Goal: Information Seeking & Learning: Learn about a topic

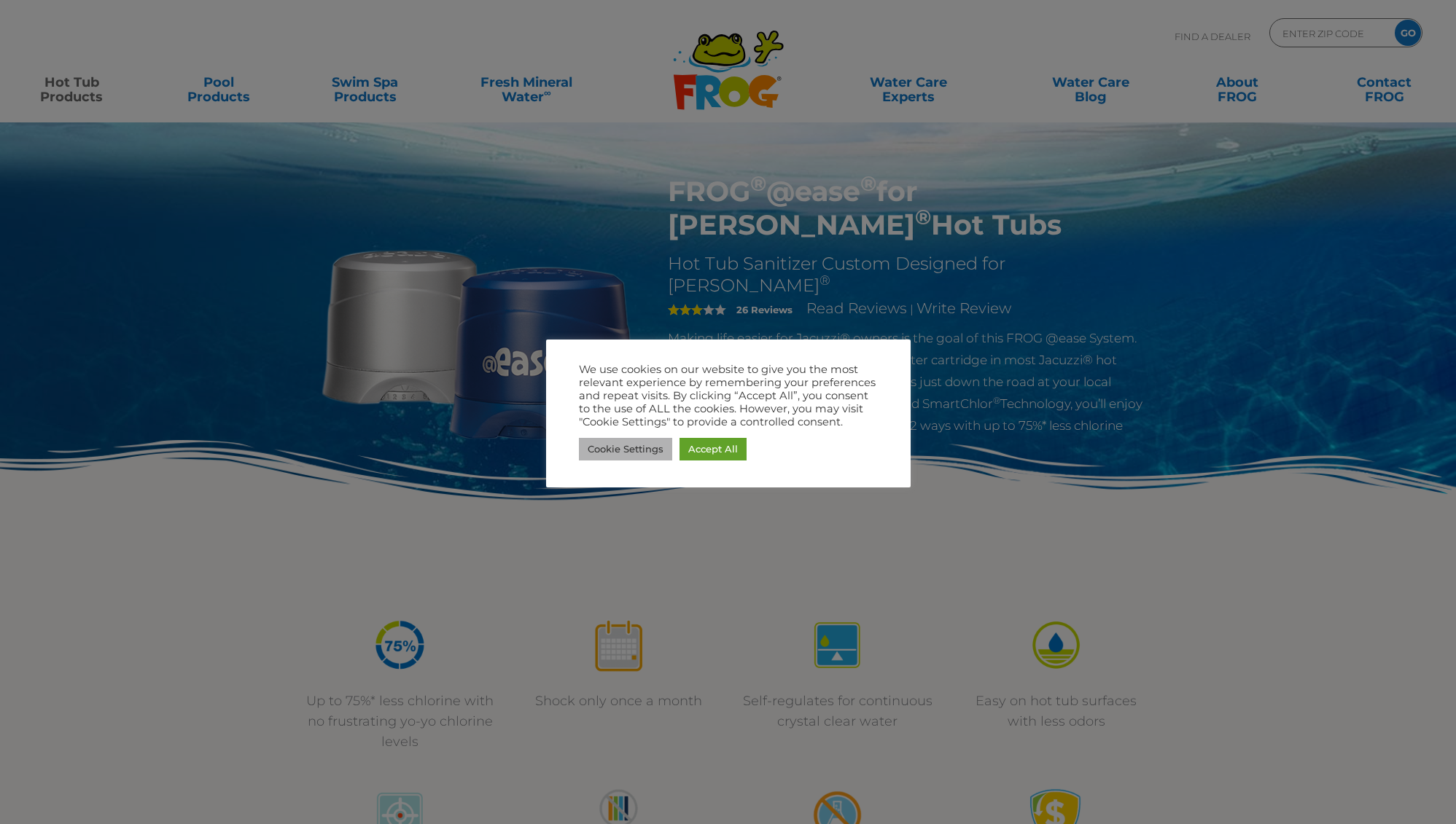
click at [649, 452] on link "Cookie Settings" at bounding box center [626, 449] width 93 height 23
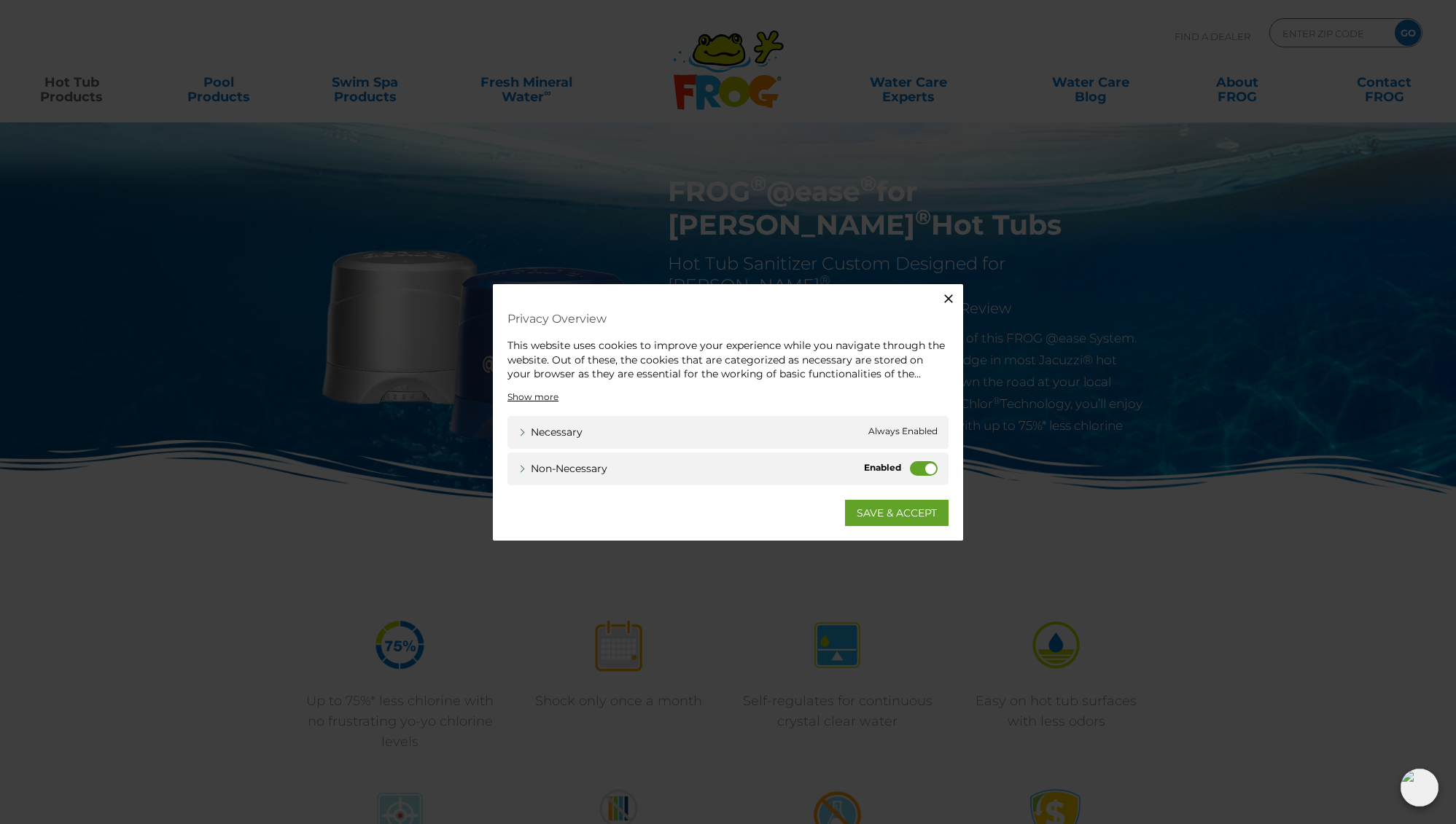
click at [918, 471] on label "Non-necessary" at bounding box center [923, 468] width 27 height 15
click at [0, 0] on input "Non-necessary" at bounding box center [0, 0] width 0 height 0
click at [870, 514] on link "SAVE & ACCEPT" at bounding box center [897, 511] width 104 height 26
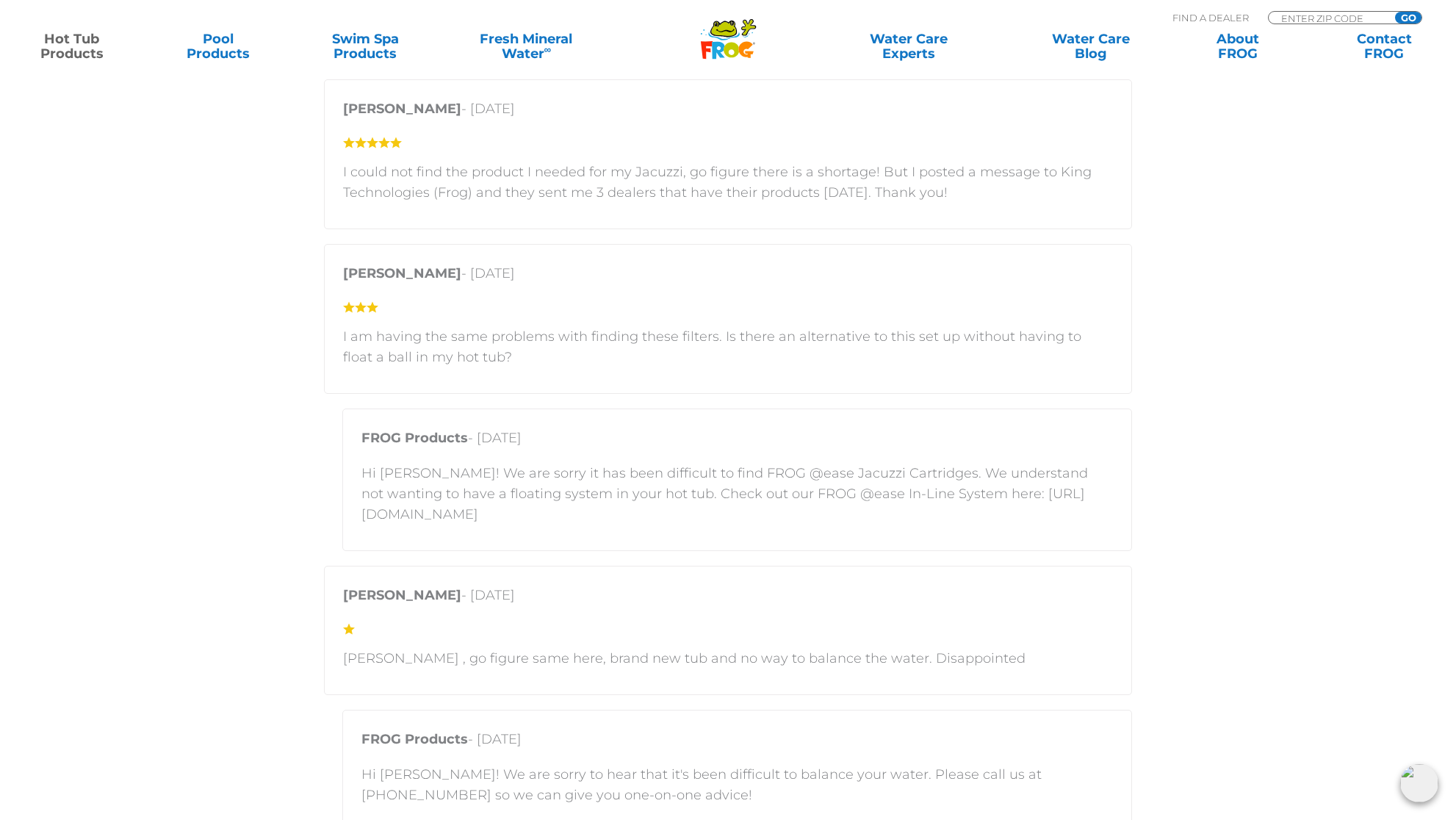
scroll to position [2572, 0]
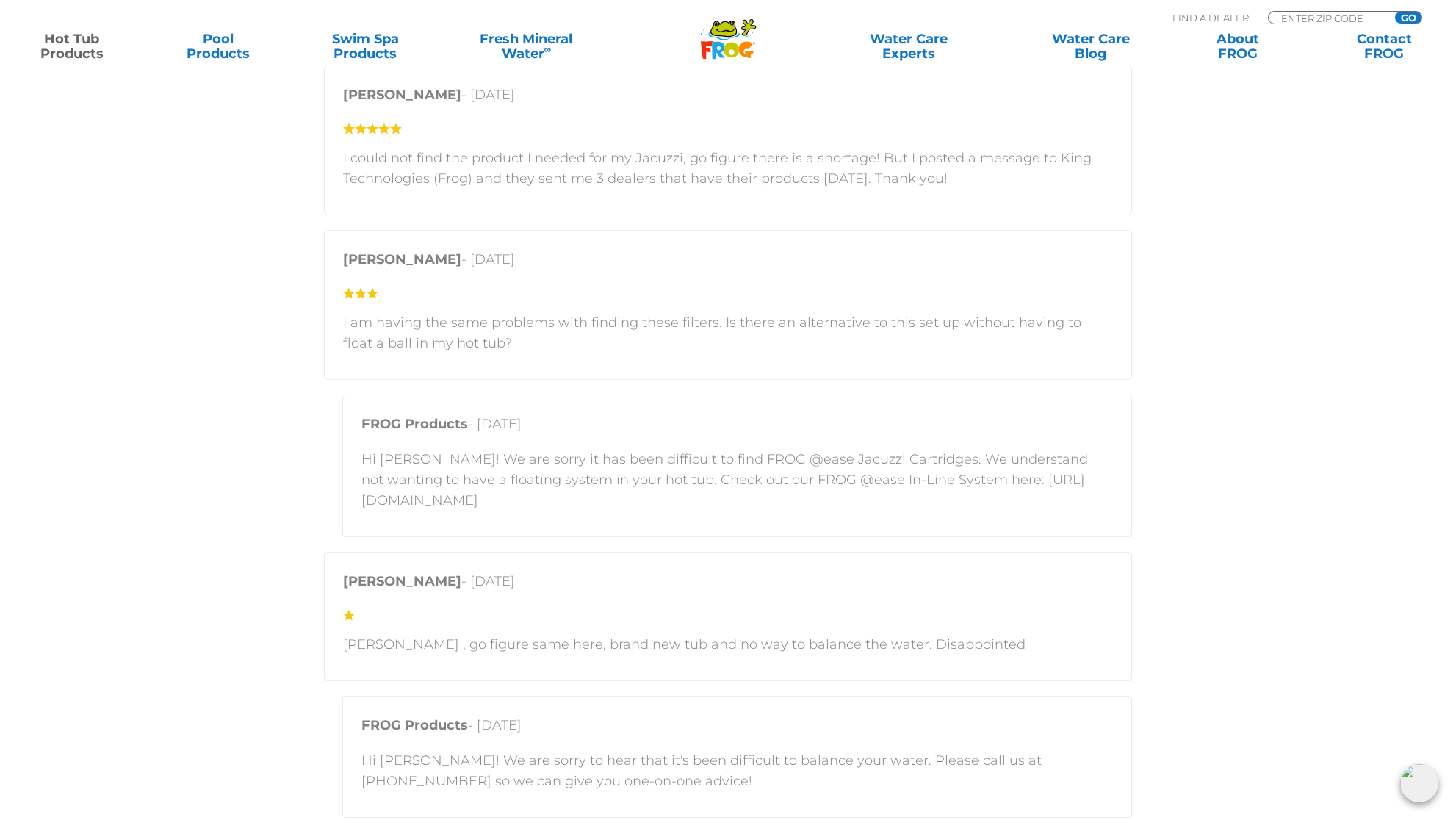
drag, startPoint x: 764, startPoint y: 502, endPoint x: 360, endPoint y: 505, distance: 404.0
click at [360, 505] on div "FROG Products - [DATE] Hi [PERSON_NAME]! We are sorry it has been difficult to …" at bounding box center [737, 465] width 790 height 142
copy p "[URL][DOMAIN_NAME]"
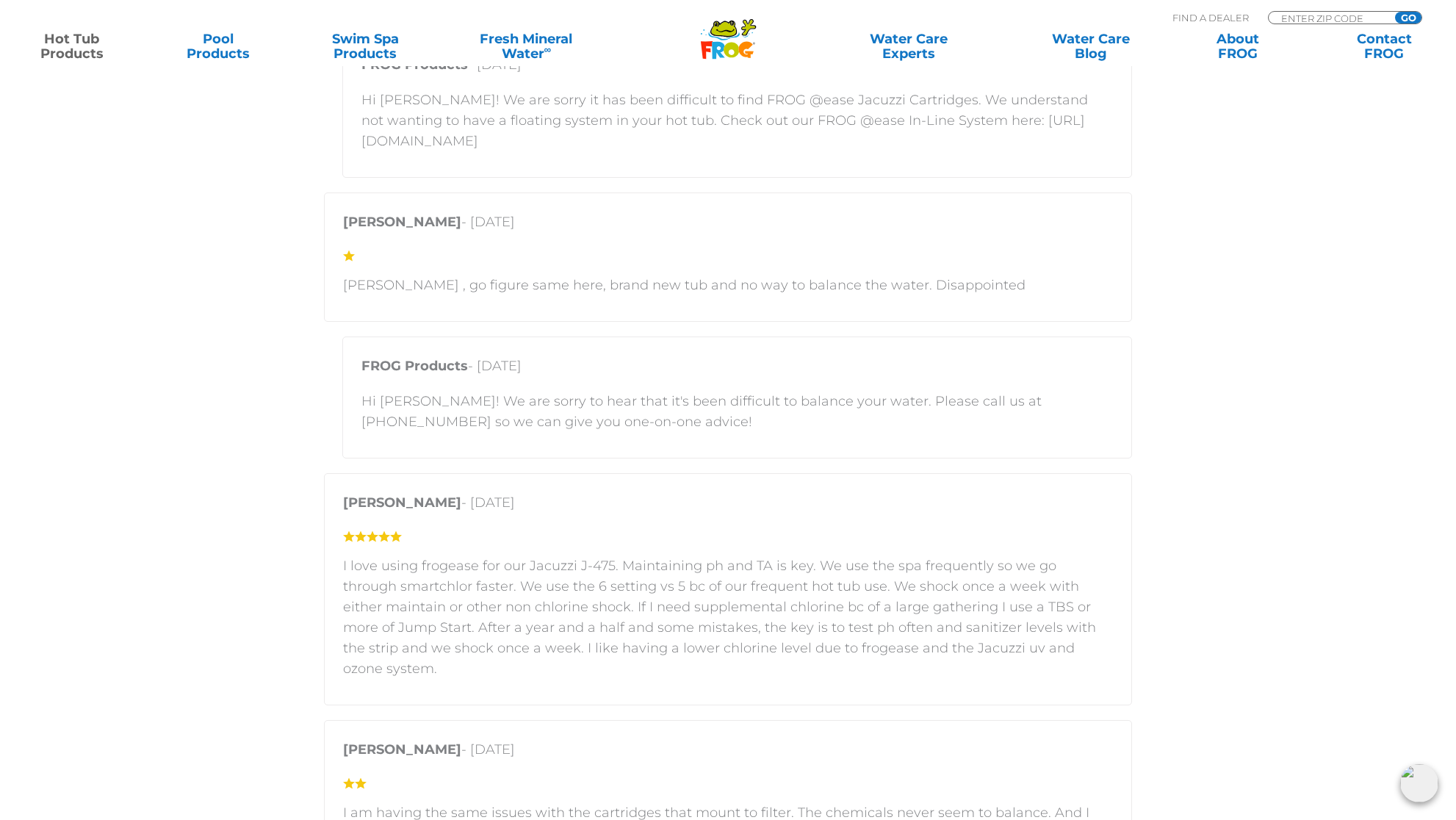
scroll to position [2939, 0]
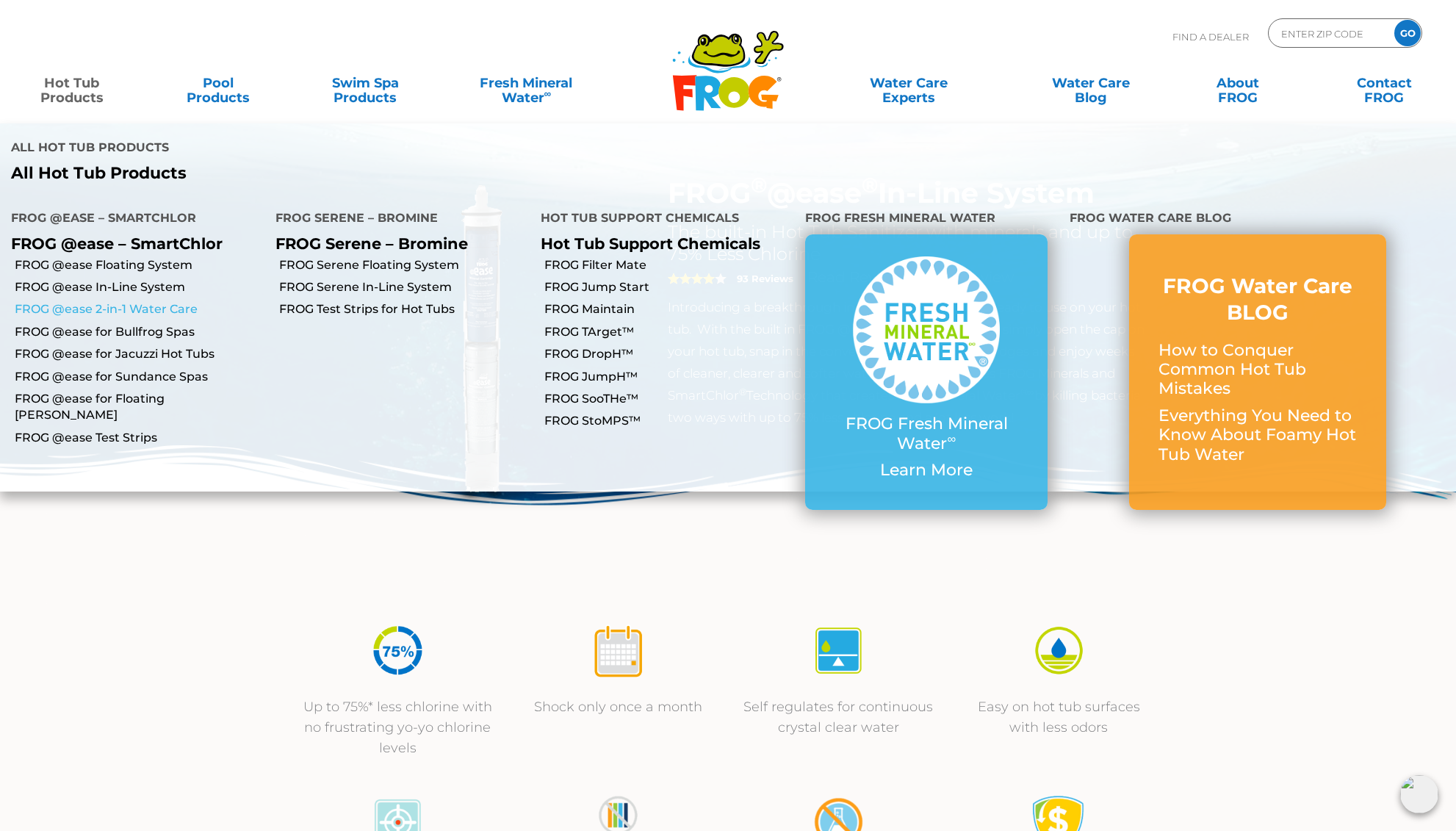
click at [81, 301] on link "FROG @ease 2-in-1 Water Care" at bounding box center [139, 309] width 250 height 16
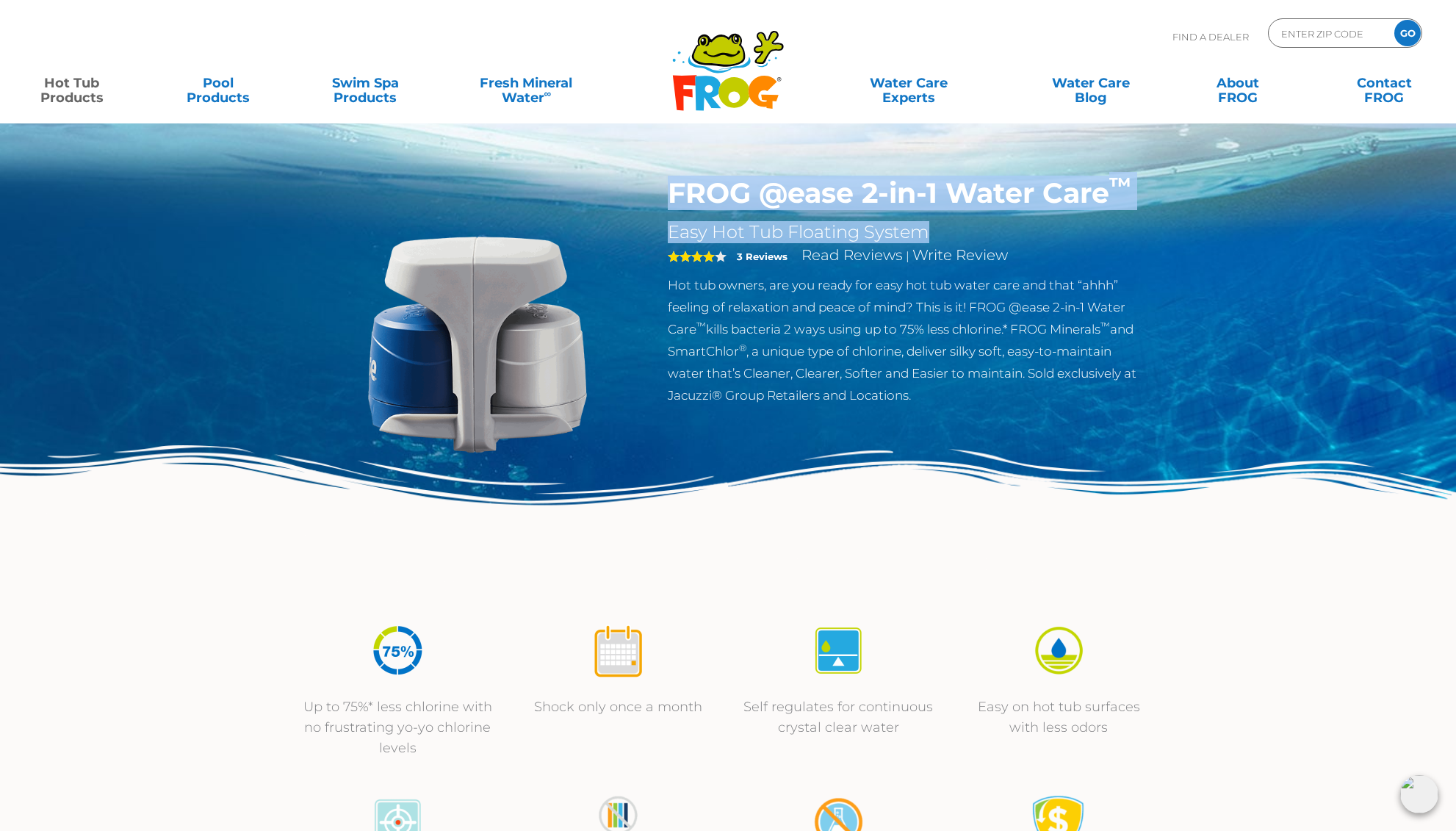
drag, startPoint x: 671, startPoint y: 195, endPoint x: 1101, endPoint y: 211, distance: 430.3
click at [1104, 210] on div "FROG @ease 2-in-1 Water Care ™ Easy Hot Tub Floating System 4 3 Reviews Read Re…" at bounding box center [908, 291] width 480 height 230
copy div "FROG @ease 2-in-1 Water Care ™ Easy Hot Tub Floating System"
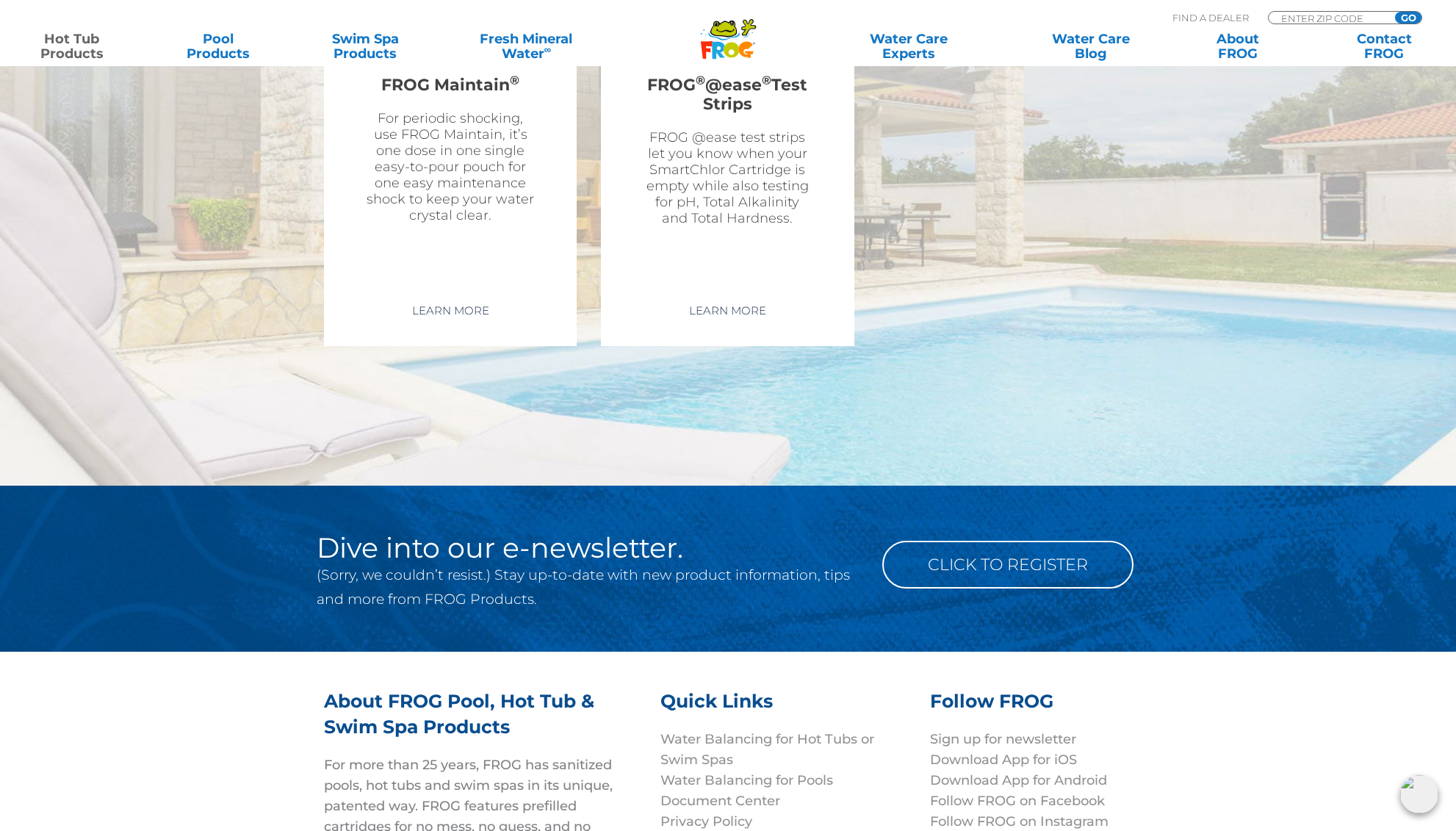
scroll to position [4684, 0]
